Goal: Task Accomplishment & Management: Use online tool/utility

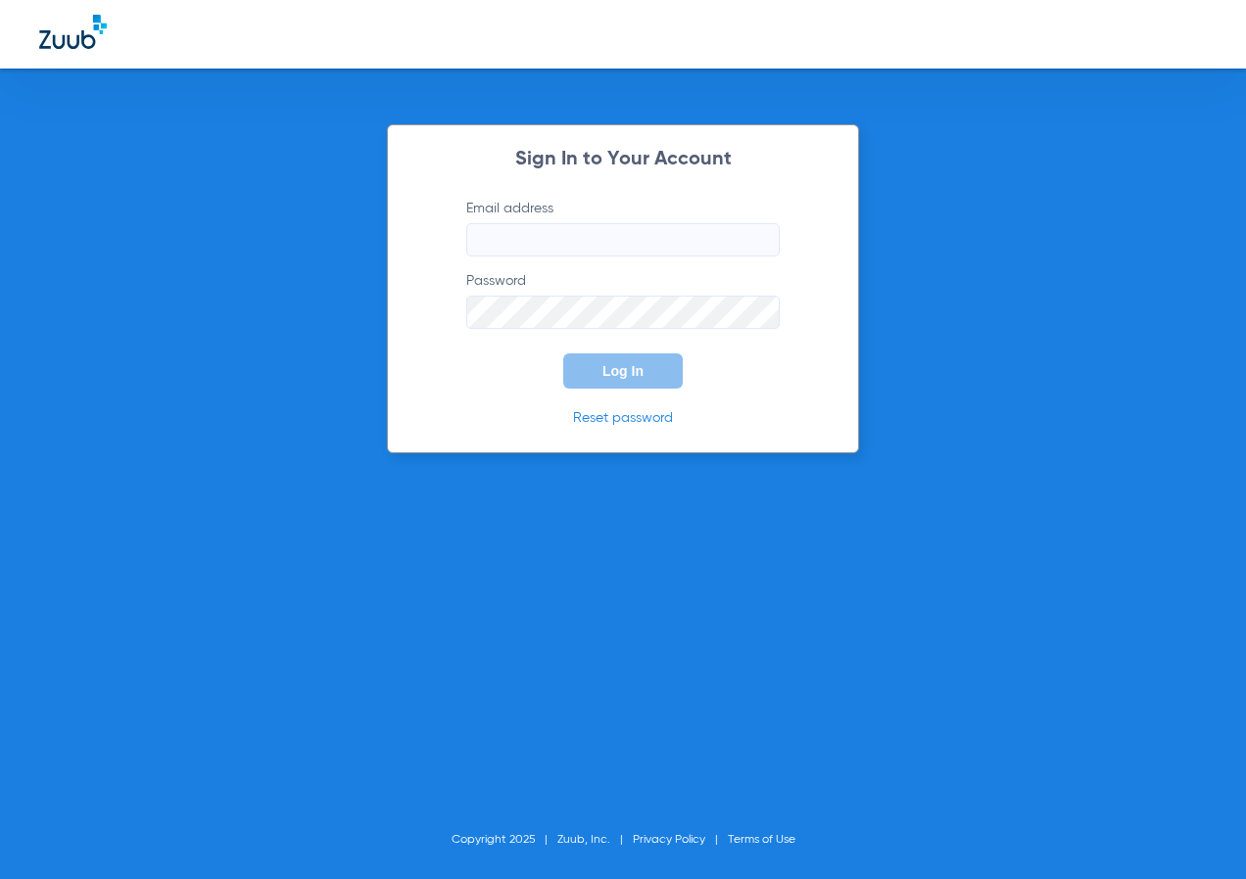
type input "[EMAIL_ADDRESS][DOMAIN_NAME]"
click at [599, 367] on button "Log In" at bounding box center [622, 371] width 119 height 35
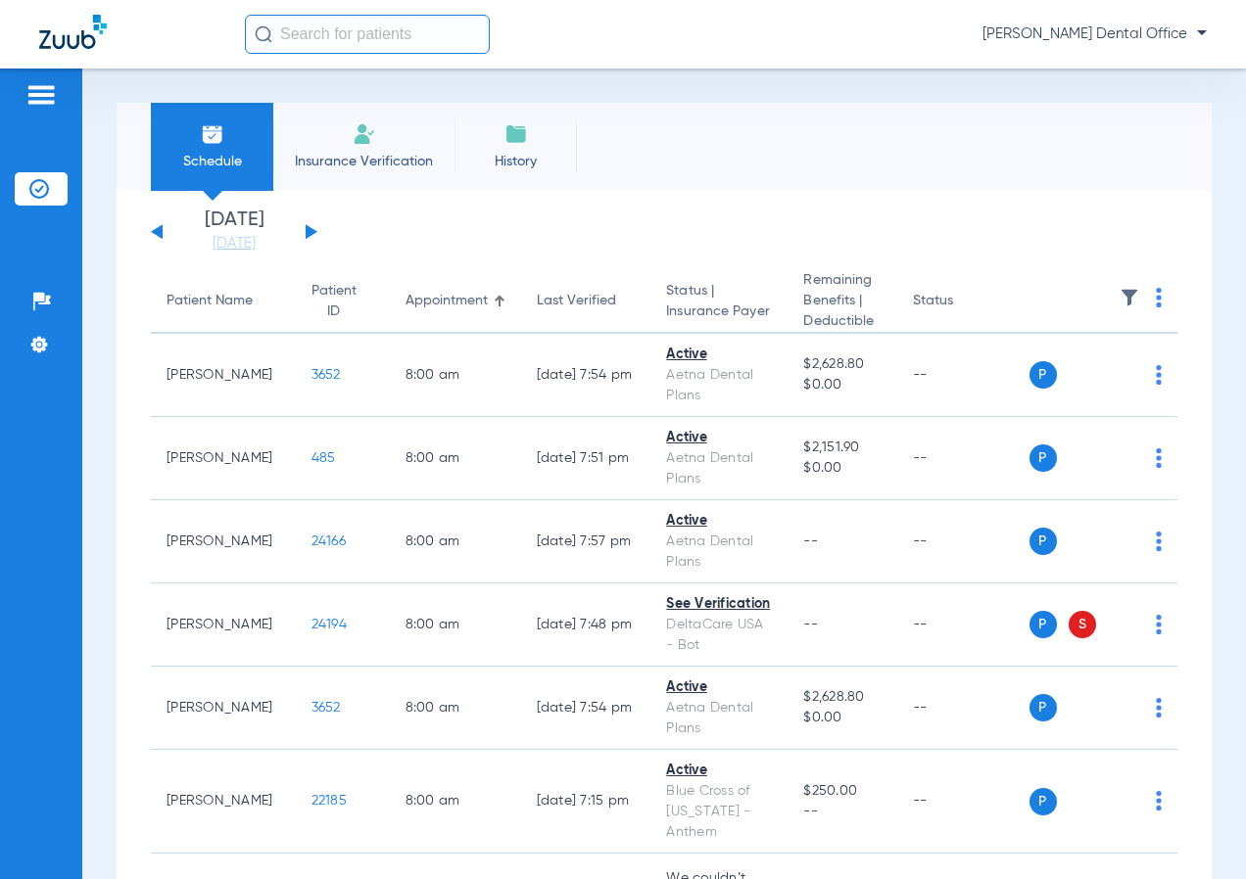
click at [439, 42] on input "text" at bounding box center [367, 34] width 245 height 39
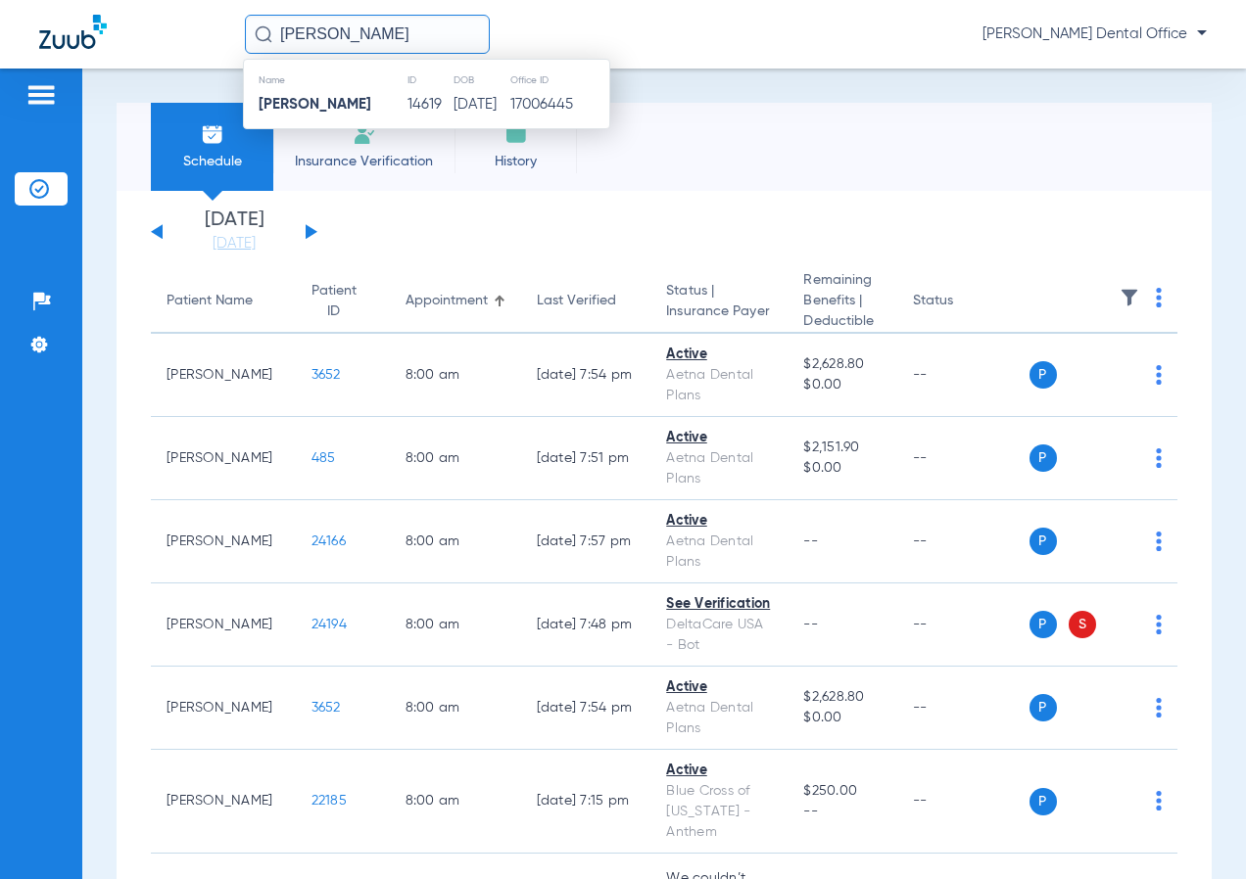
type input "[PERSON_NAME]"
click at [406, 110] on td "14619" at bounding box center [429, 104] width 46 height 27
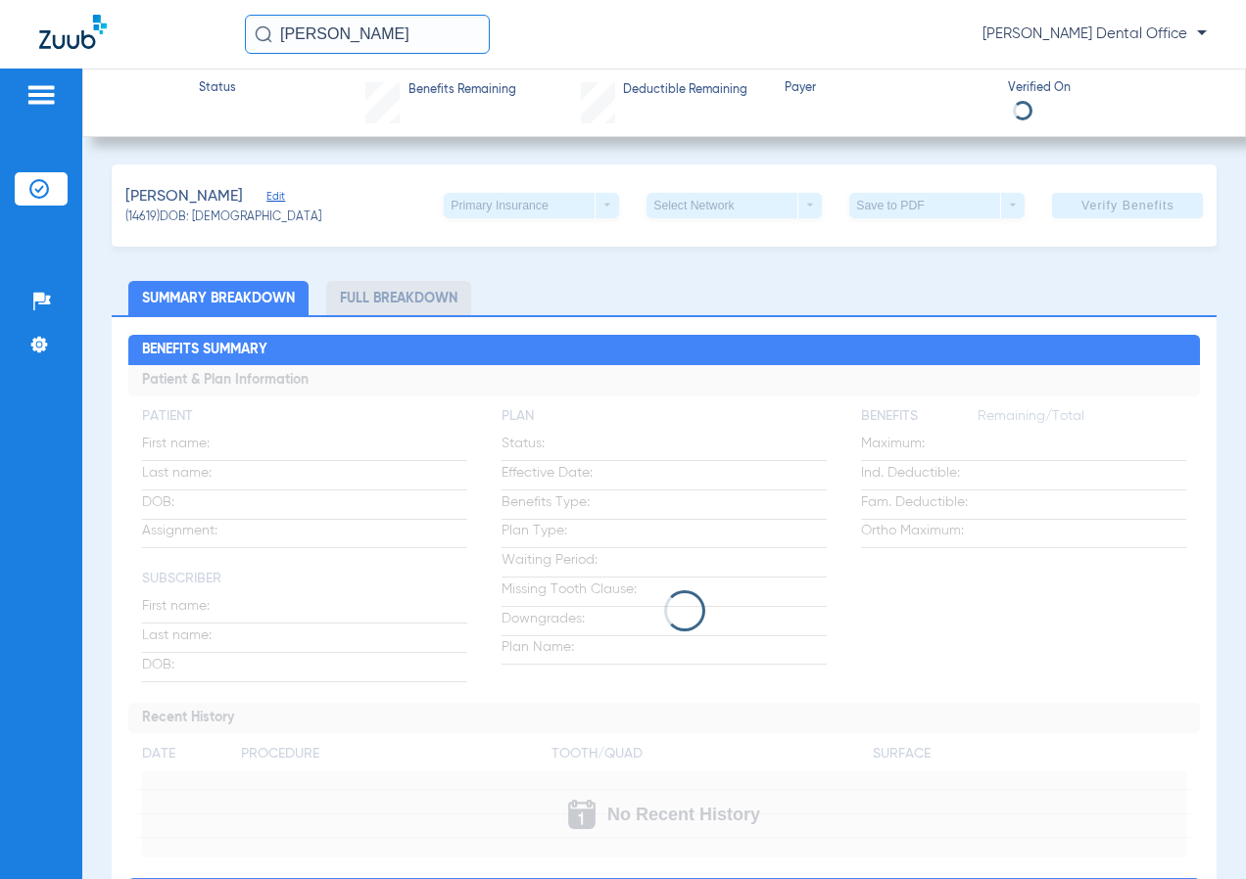
drag, startPoint x: 318, startPoint y: 151, endPoint x: -426, endPoint y: -51, distance: 771.1
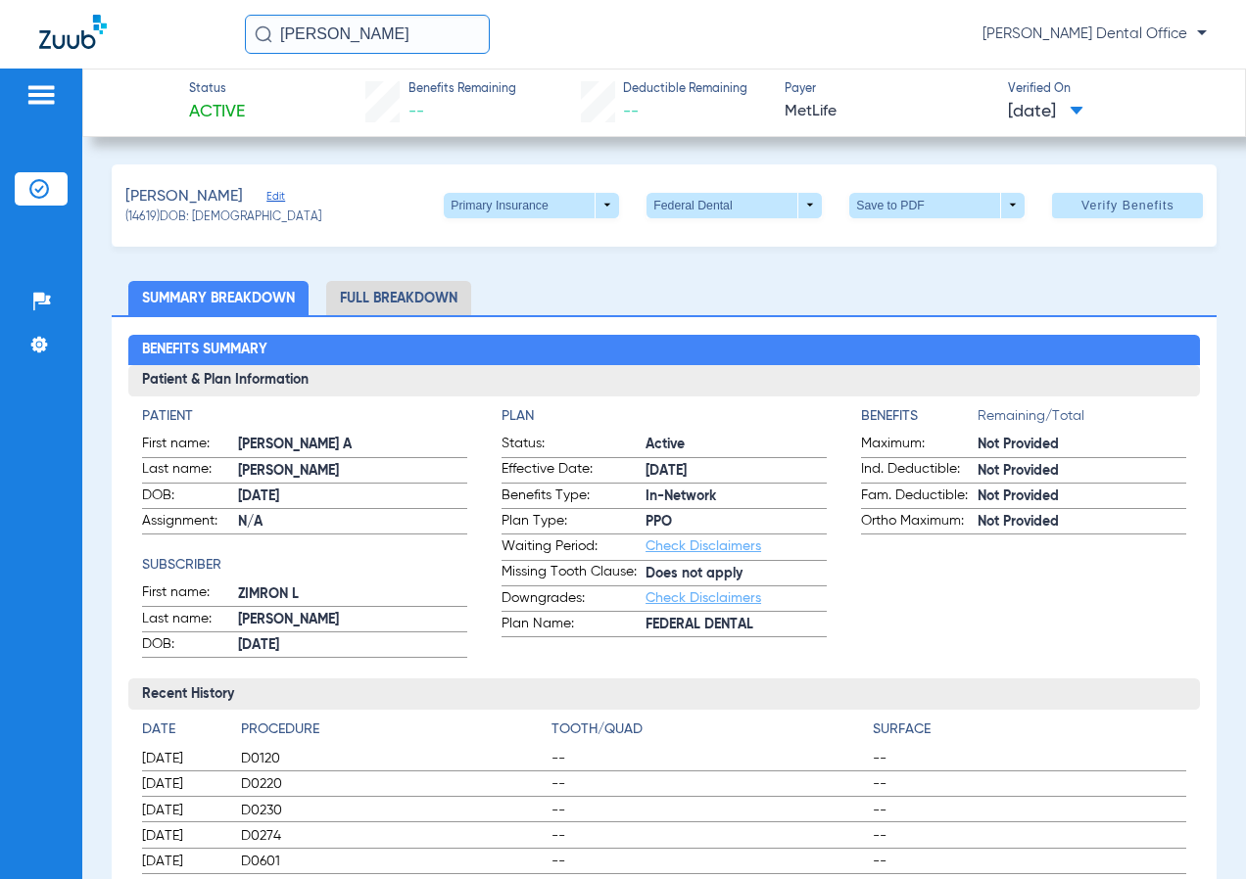
click at [537, 188] on span at bounding box center [531, 205] width 47 height 47
click at [1134, 212] on div at bounding box center [623, 439] width 1246 height 879
click at [1135, 211] on span "Verify Benefits" at bounding box center [1127, 206] width 93 height 16
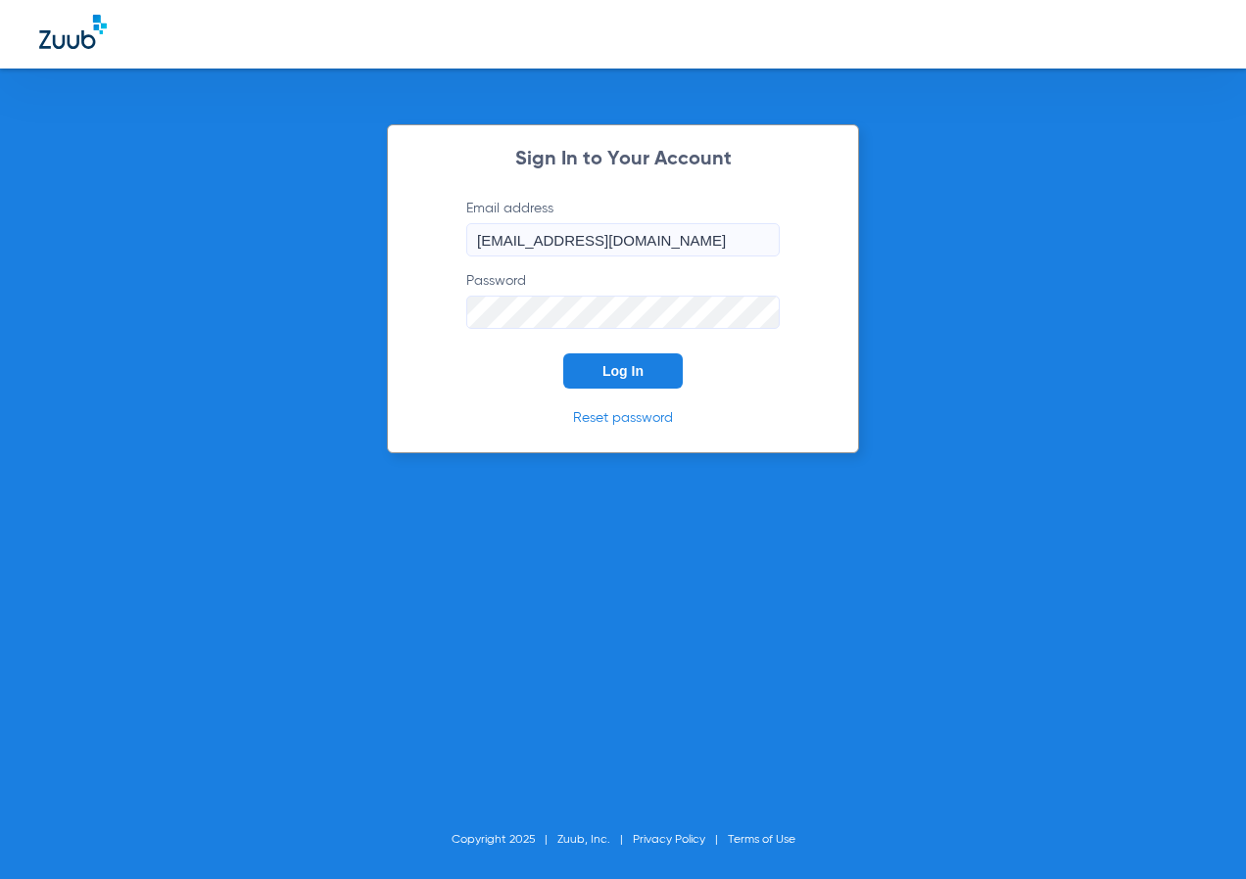
click at [618, 361] on button "Log In" at bounding box center [622, 371] width 119 height 35
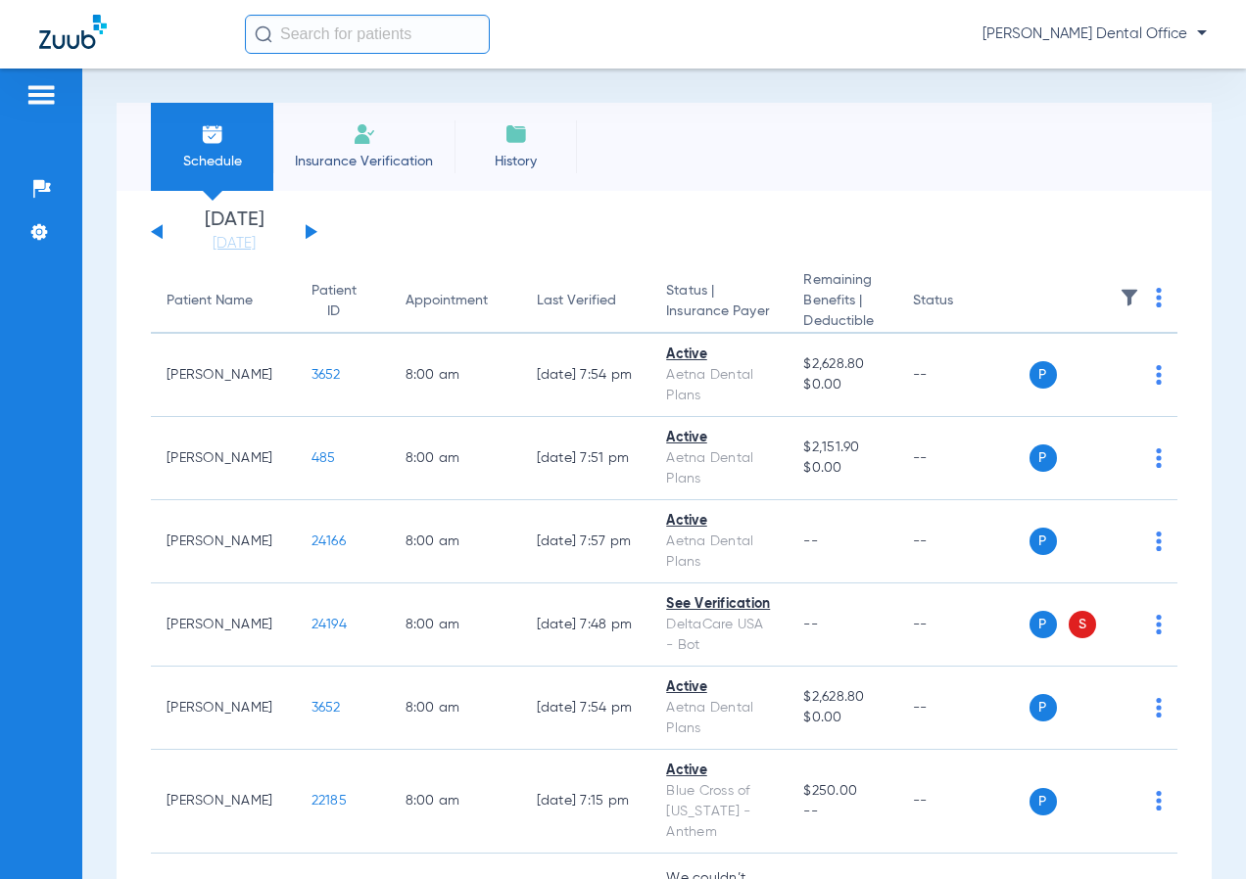
click at [383, 39] on input "text" at bounding box center [367, 34] width 245 height 39
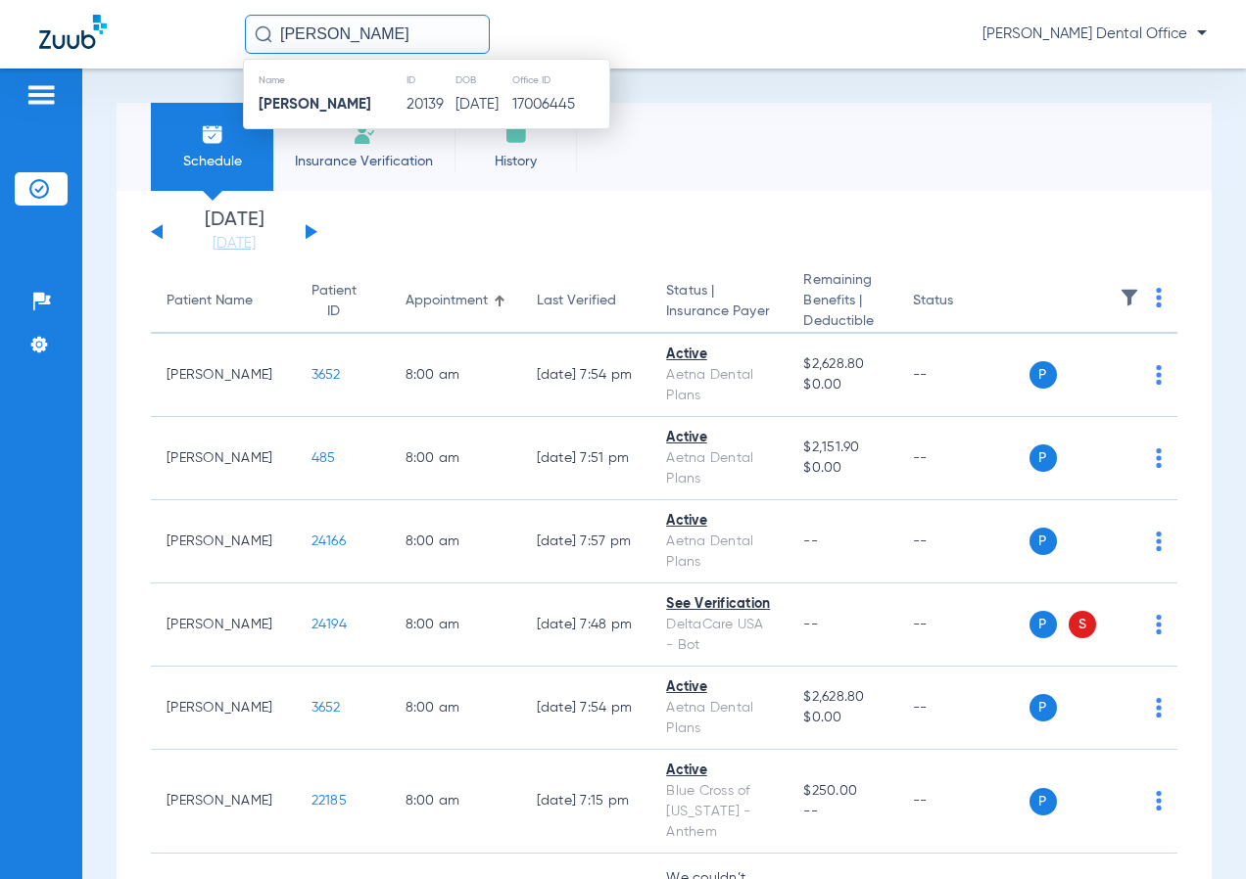
type input "[PERSON_NAME]"
click at [354, 100] on td "[PERSON_NAME]" at bounding box center [325, 104] width 162 height 27
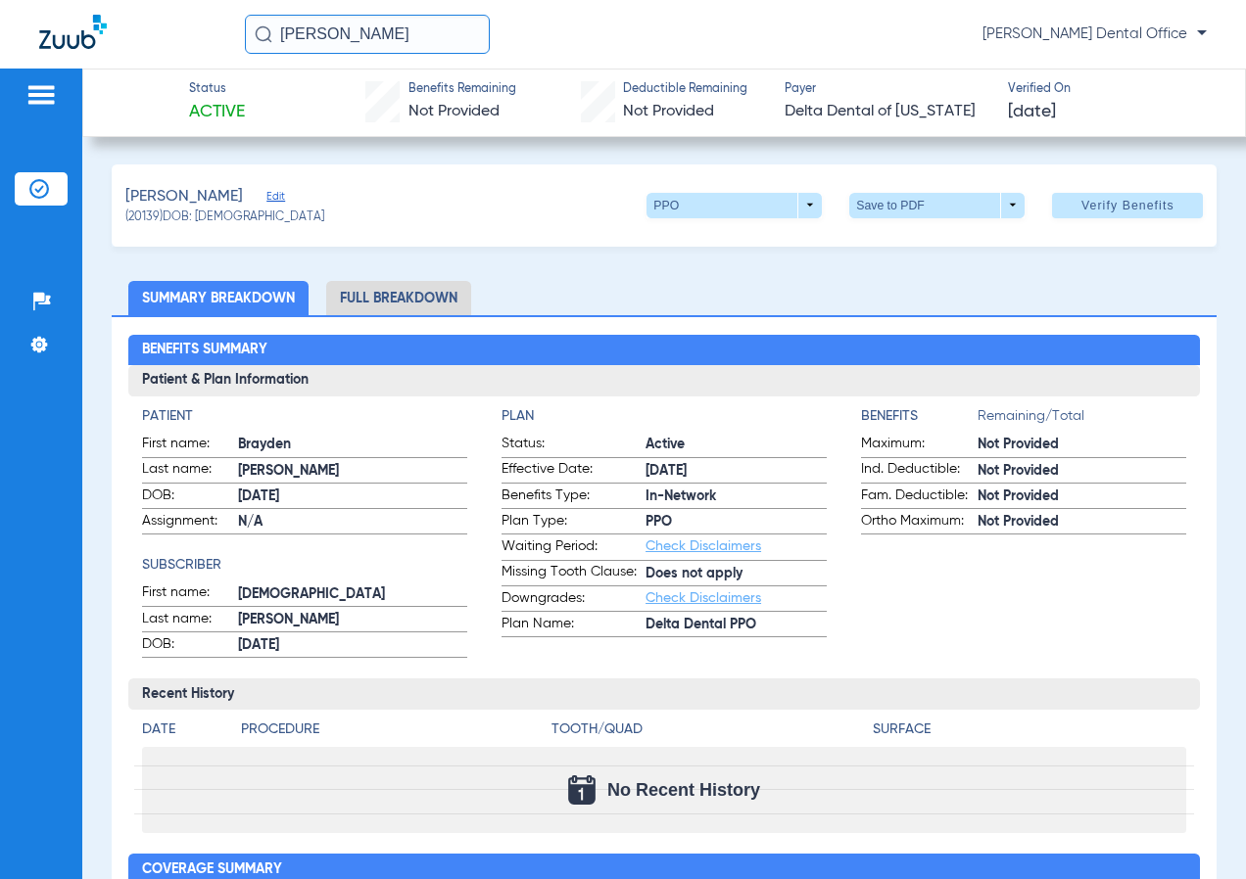
click at [1096, 192] on span at bounding box center [1127, 205] width 151 height 47
